Goal: Task Accomplishment & Management: Manage account settings

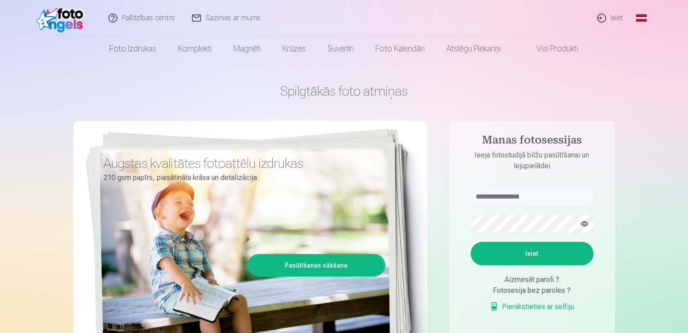
click at [613, 13] on link "Ieiet" at bounding box center [610, 18] width 43 height 36
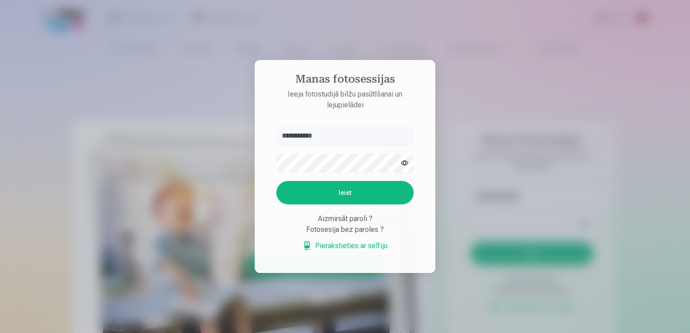
type input "**********"
click at [277, 181] on button "Ieiet" at bounding box center [345, 192] width 137 height 23
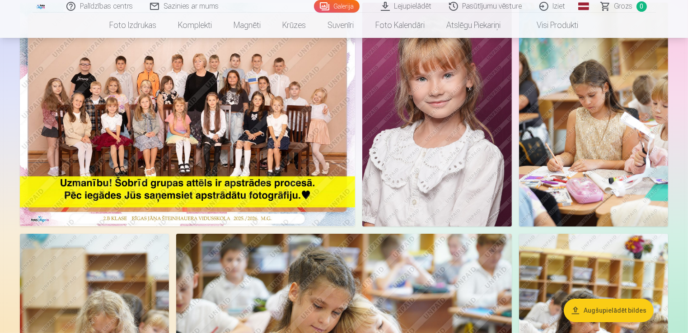
scroll to position [97, 0]
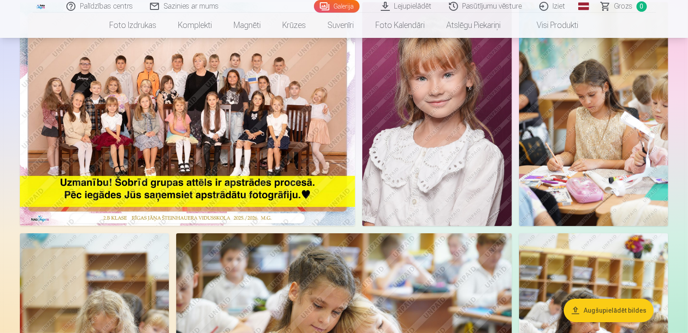
click at [419, 144] on img at bounding box center [436, 114] width 149 height 224
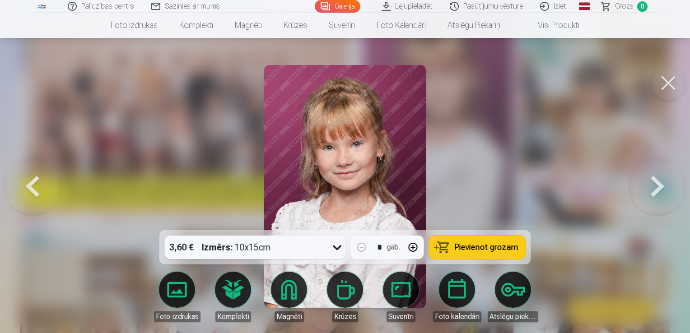
click at [632, 239] on div at bounding box center [345, 166] width 690 height 333
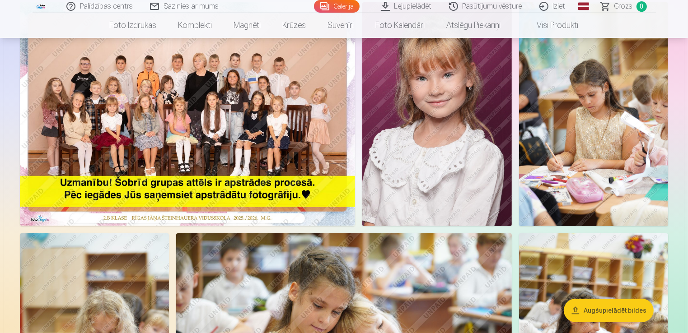
click at [439, 149] on img at bounding box center [436, 114] width 149 height 224
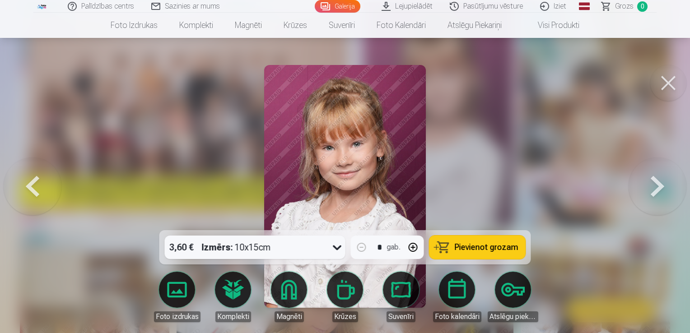
click at [655, 193] on button at bounding box center [658, 187] width 58 height 70
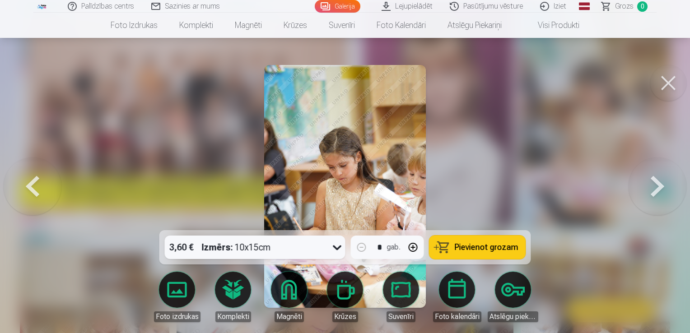
click at [661, 187] on button at bounding box center [658, 187] width 58 height 70
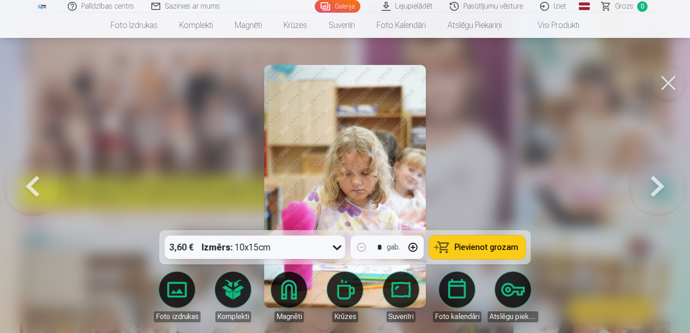
click at [661, 187] on button at bounding box center [658, 187] width 58 height 70
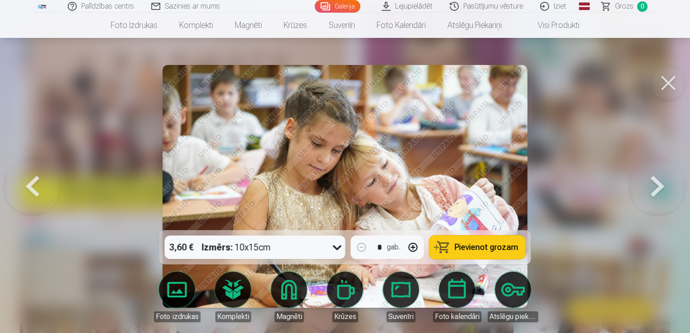
click at [661, 187] on button at bounding box center [658, 187] width 58 height 70
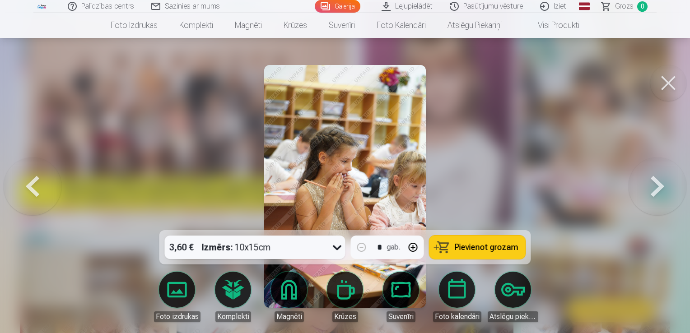
click at [661, 187] on button at bounding box center [658, 187] width 58 height 70
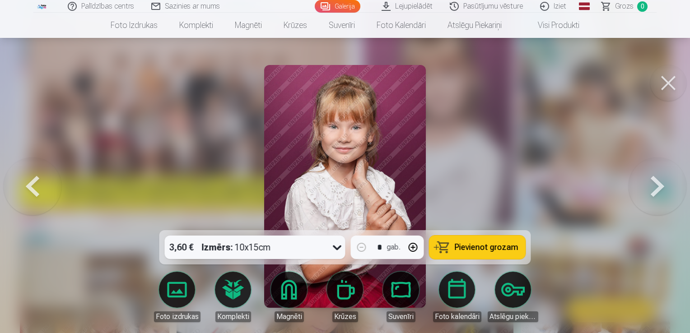
click at [661, 187] on button at bounding box center [658, 187] width 58 height 70
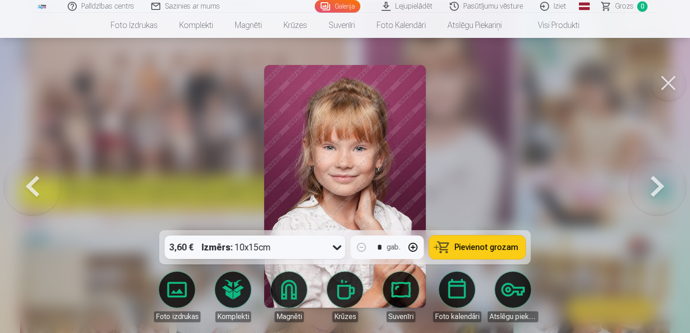
click at [661, 187] on button at bounding box center [658, 187] width 58 height 70
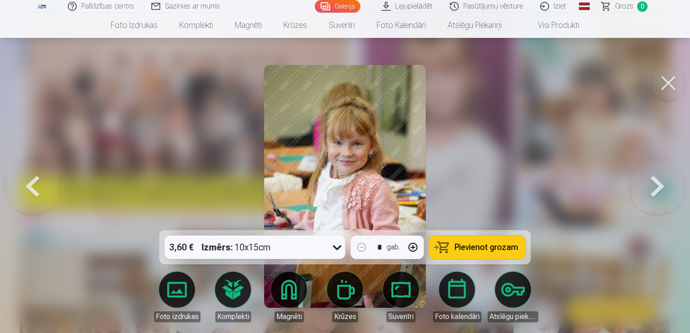
click at [661, 187] on button at bounding box center [658, 187] width 58 height 70
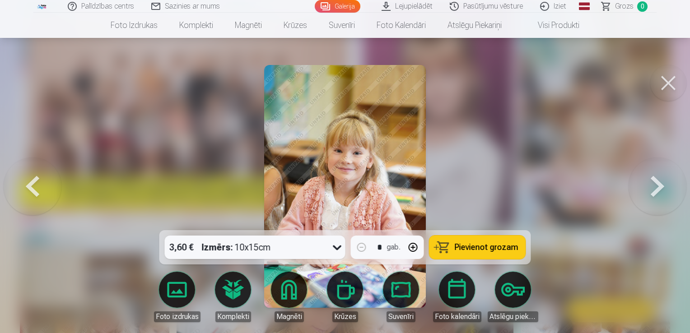
click at [661, 187] on button at bounding box center [658, 187] width 58 height 70
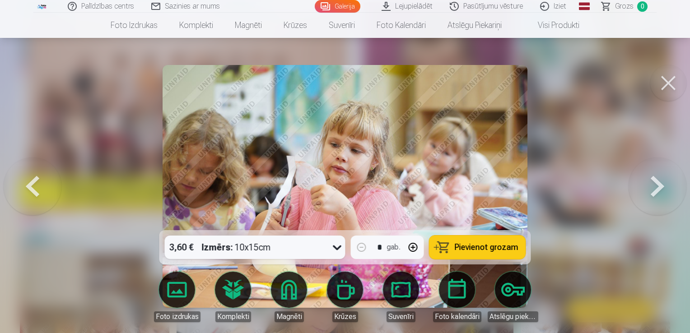
click at [661, 187] on button at bounding box center [658, 187] width 58 height 70
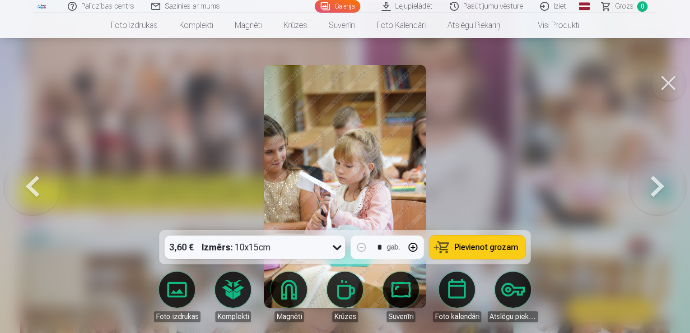
click at [661, 187] on button at bounding box center [658, 187] width 58 height 70
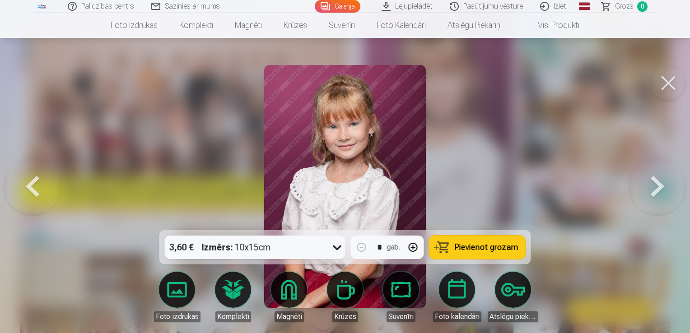
click at [661, 187] on button at bounding box center [658, 187] width 58 height 70
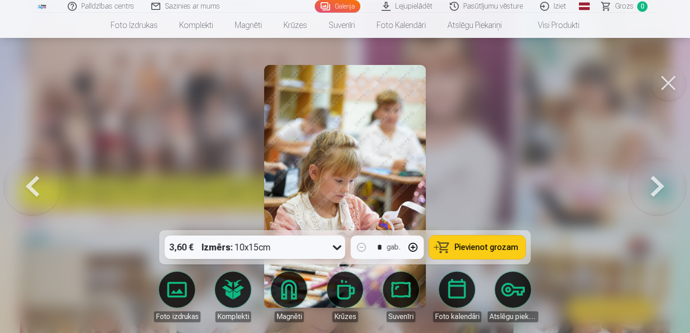
click at [661, 187] on button at bounding box center [658, 187] width 58 height 70
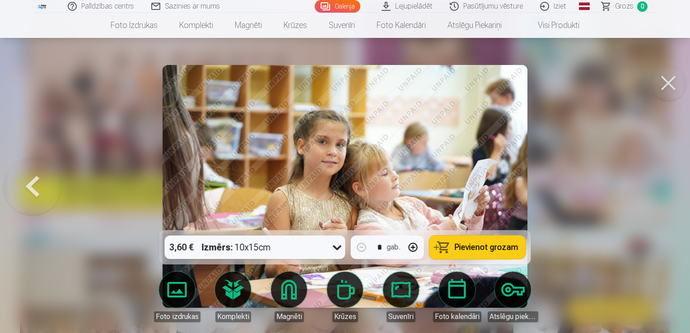
click at [571, 188] on div at bounding box center [345, 166] width 690 height 333
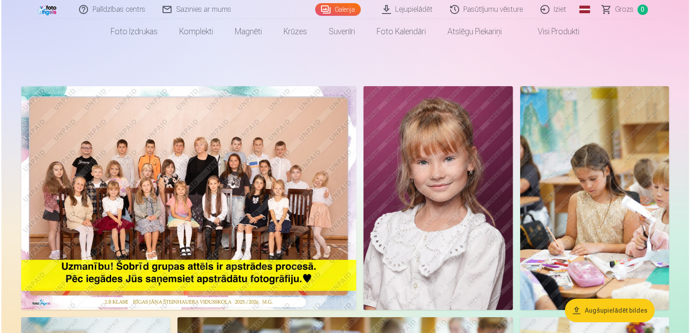
scroll to position [17, 0]
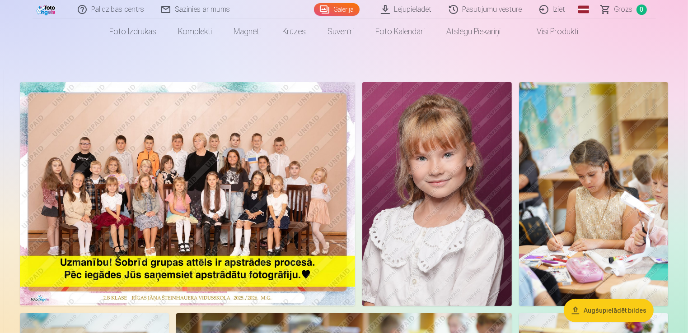
click at [123, 138] on img at bounding box center [187, 194] width 335 height 224
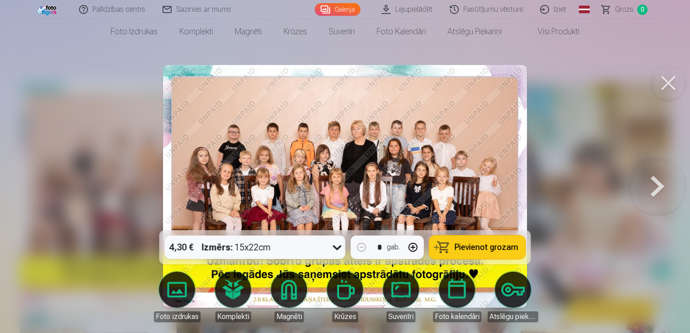
click at [417, 171] on img at bounding box center [345, 186] width 364 height 243
click at [618, 79] on div at bounding box center [345, 166] width 690 height 333
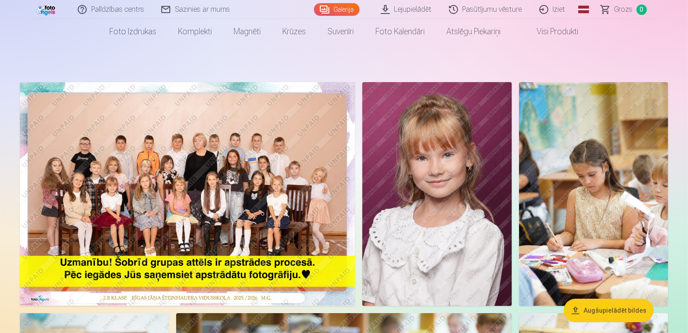
click at [135, 184] on img at bounding box center [187, 194] width 335 height 224
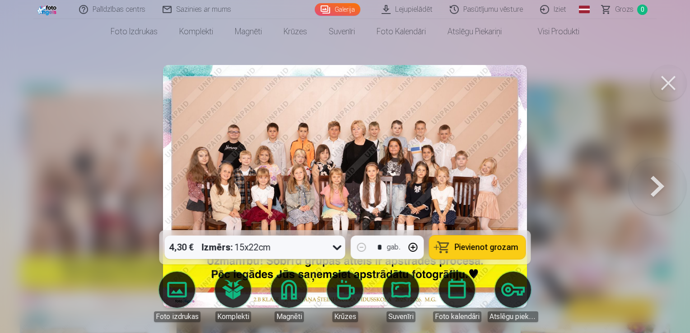
click at [464, 187] on img at bounding box center [345, 186] width 364 height 243
click at [643, 186] on button at bounding box center [658, 187] width 58 height 70
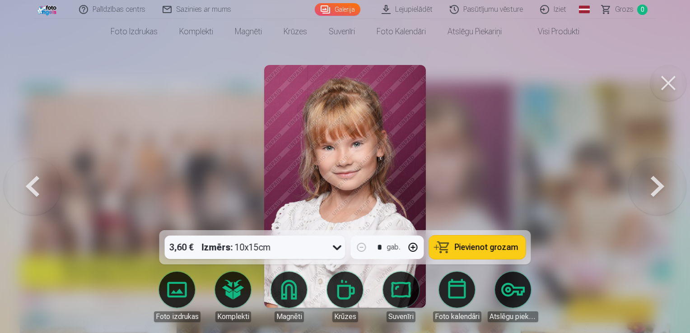
click at [643, 186] on button at bounding box center [658, 187] width 58 height 70
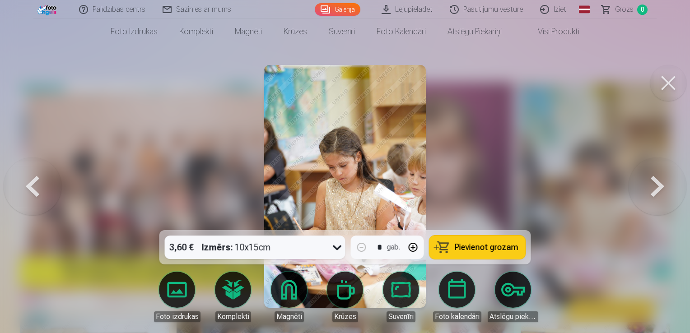
click at [643, 186] on button at bounding box center [658, 187] width 58 height 70
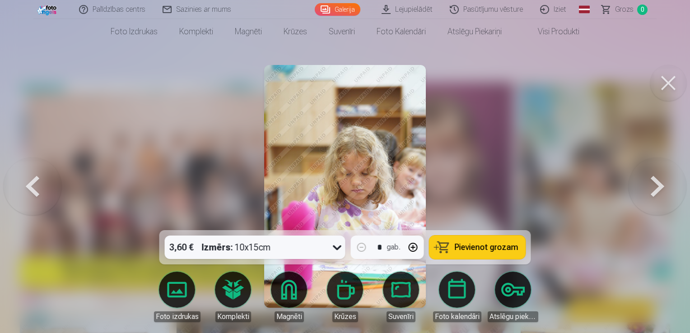
click at [643, 186] on button at bounding box center [658, 187] width 58 height 70
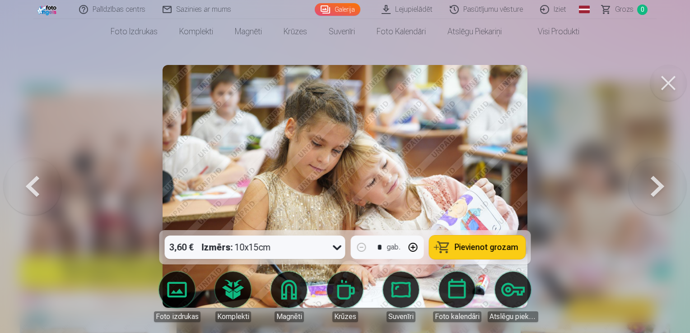
click at [643, 186] on button at bounding box center [658, 187] width 58 height 70
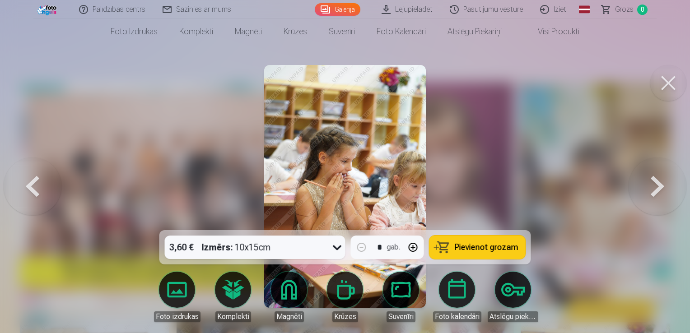
click at [643, 186] on button at bounding box center [658, 187] width 58 height 70
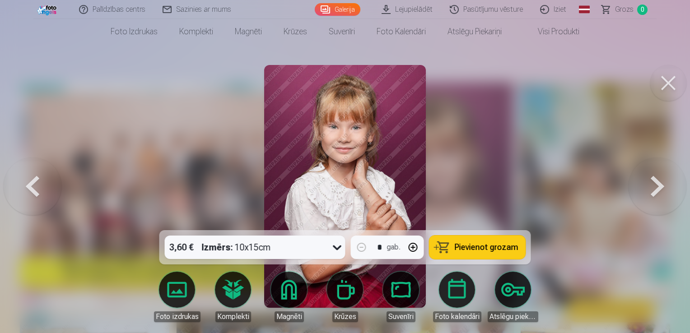
click at [643, 186] on button at bounding box center [658, 187] width 58 height 70
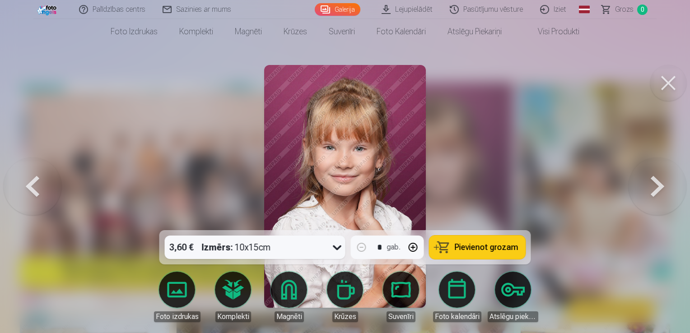
click at [643, 186] on button at bounding box center [658, 187] width 58 height 70
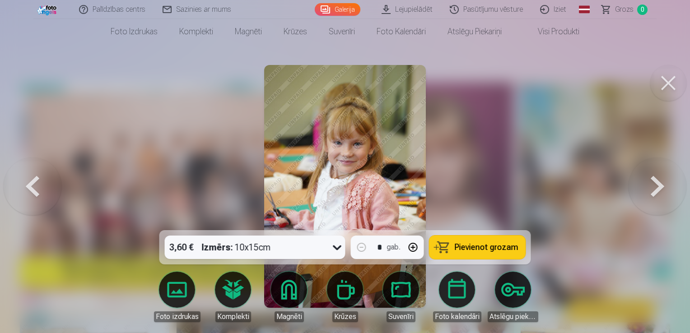
click at [643, 186] on button at bounding box center [658, 187] width 58 height 70
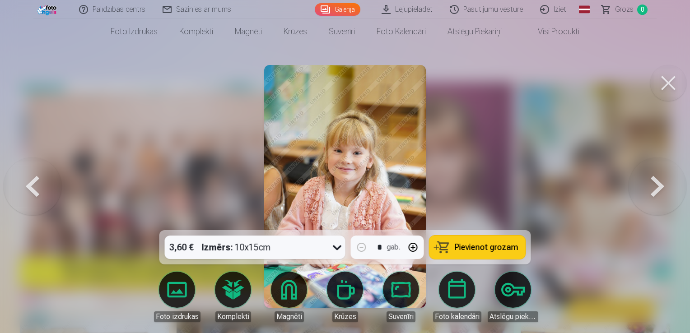
click at [643, 186] on button at bounding box center [658, 187] width 58 height 70
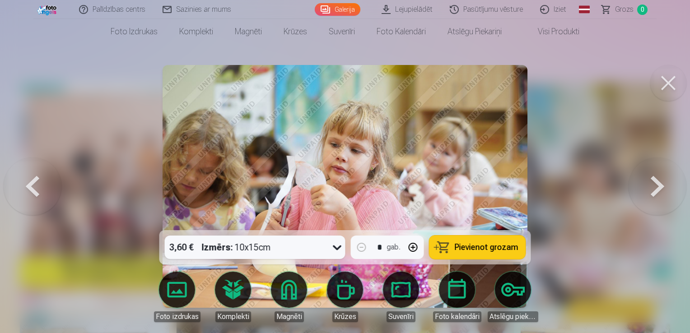
click at [643, 186] on button at bounding box center [658, 187] width 58 height 70
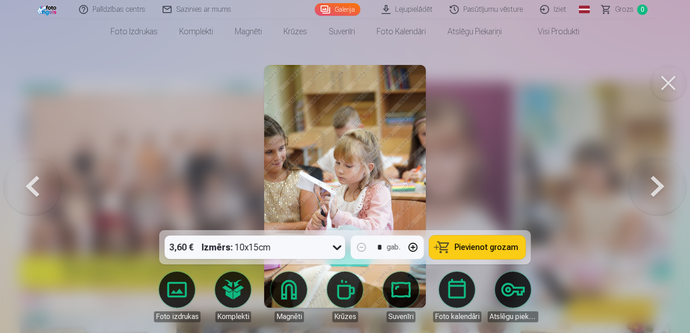
click at [643, 186] on button at bounding box center [658, 187] width 58 height 70
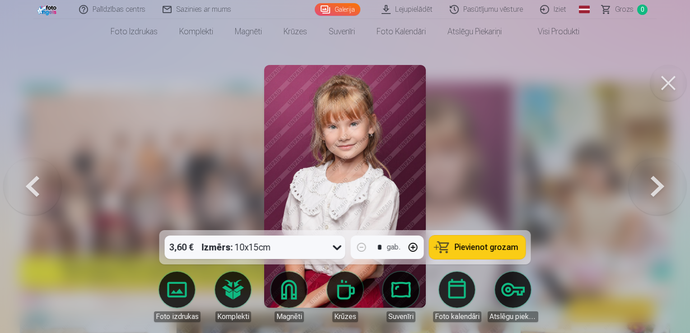
click at [643, 186] on button at bounding box center [658, 187] width 58 height 70
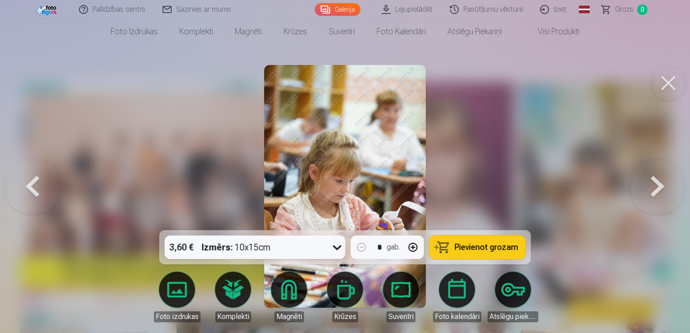
click at [643, 186] on button at bounding box center [658, 187] width 58 height 70
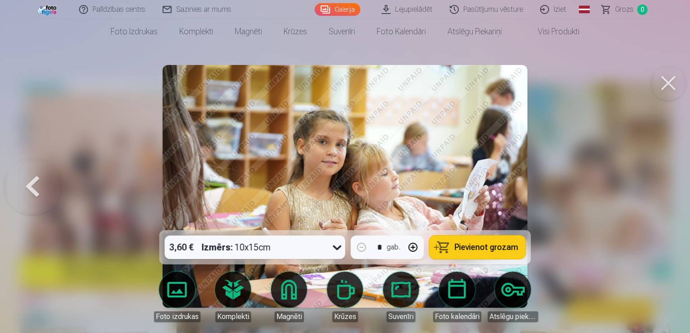
click at [668, 78] on button at bounding box center [669, 83] width 36 height 36
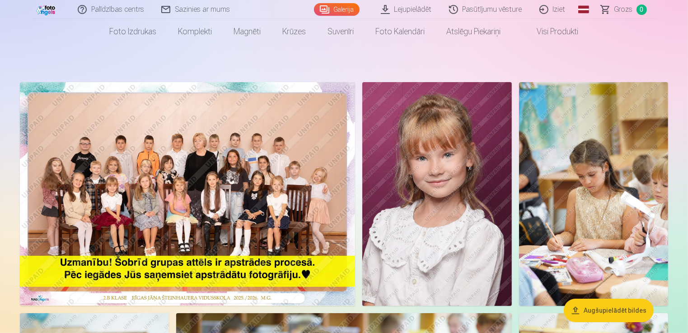
click at [462, 203] on img at bounding box center [436, 194] width 149 height 224
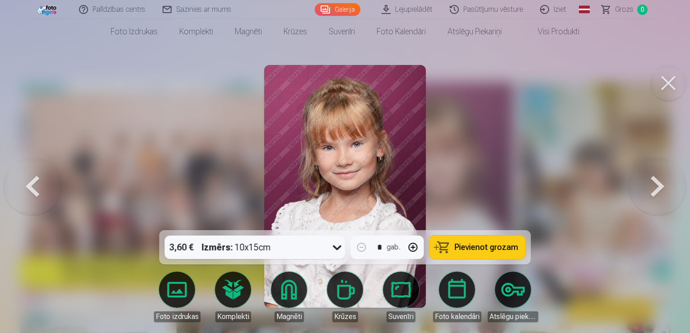
click at [659, 207] on button at bounding box center [658, 187] width 58 height 70
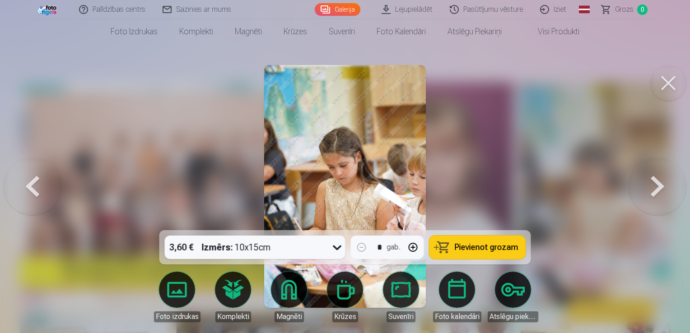
click at [659, 207] on button at bounding box center [658, 187] width 58 height 70
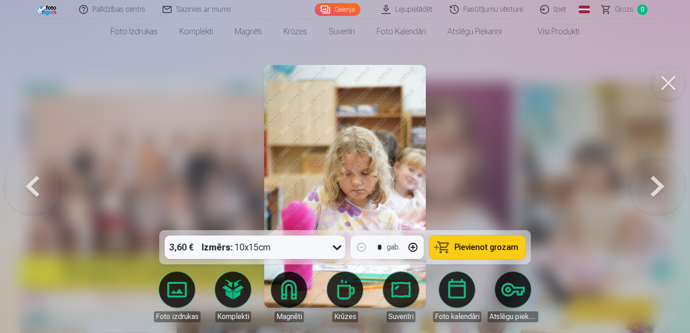
click at [659, 207] on button at bounding box center [658, 187] width 58 height 70
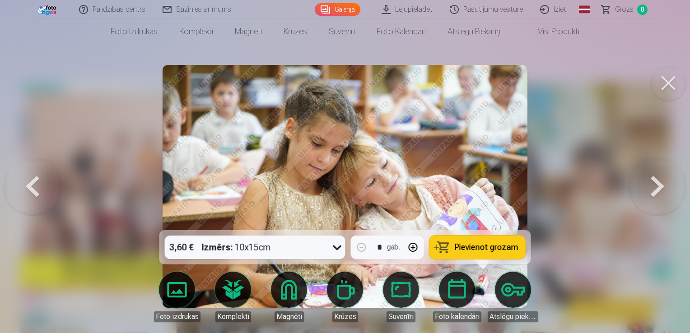
click at [659, 207] on button at bounding box center [658, 187] width 58 height 70
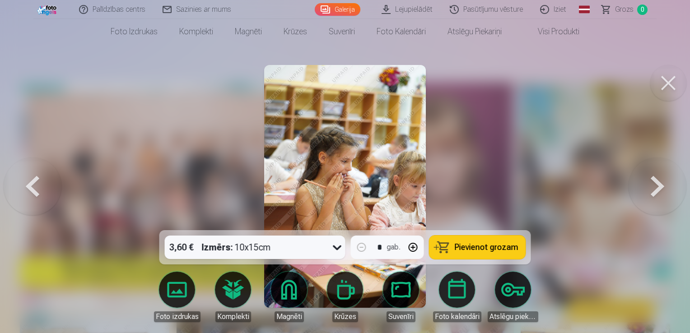
click at [659, 207] on button at bounding box center [658, 187] width 58 height 70
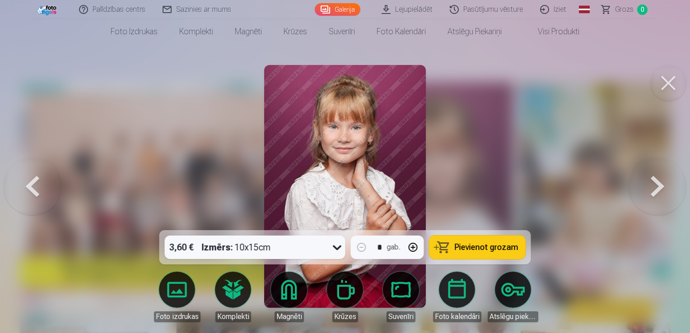
click at [659, 207] on button at bounding box center [658, 187] width 58 height 70
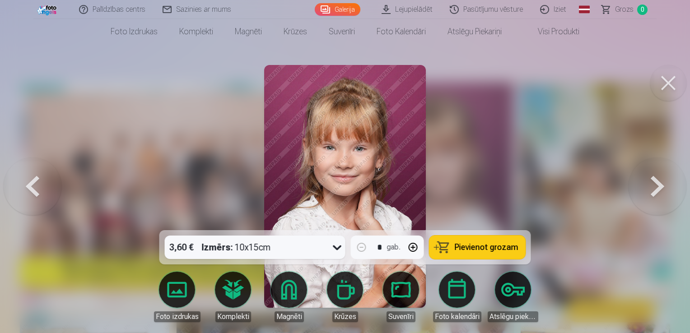
click at [42, 197] on button at bounding box center [33, 187] width 58 height 70
